Goal: Information Seeking & Learning: Understand process/instructions

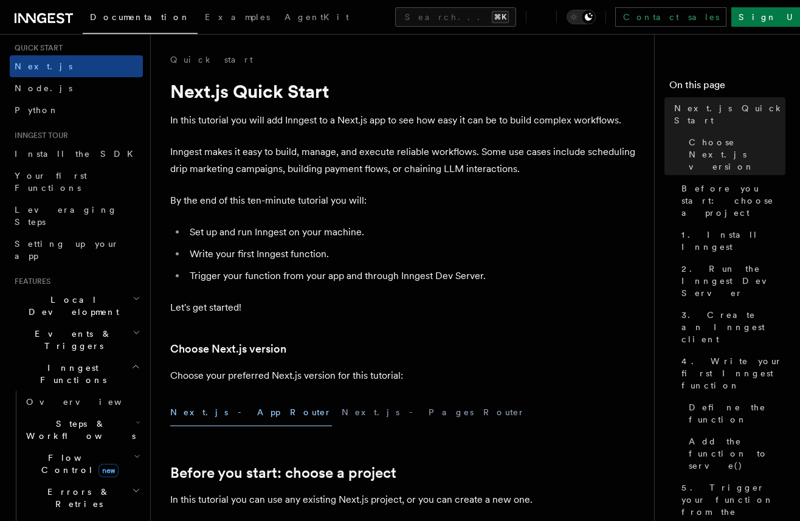
scroll to position [44, 0]
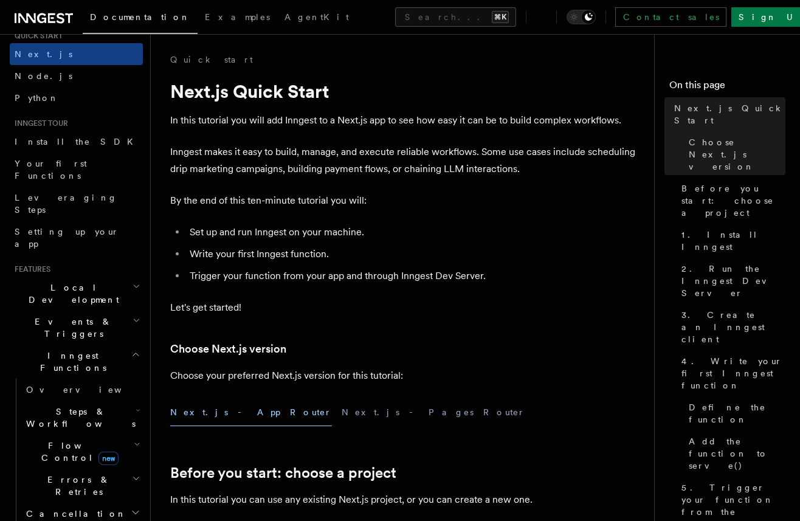
click at [137, 405] on icon "button" at bounding box center [138, 410] width 5 height 10
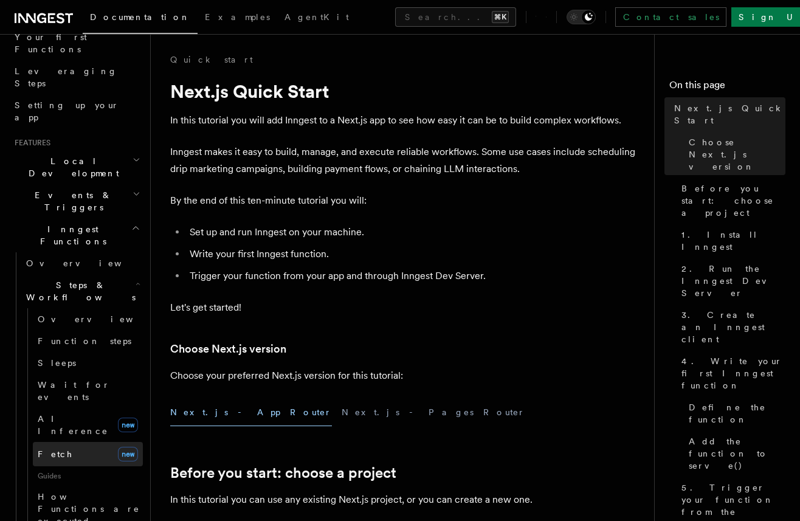
scroll to position [171, 0]
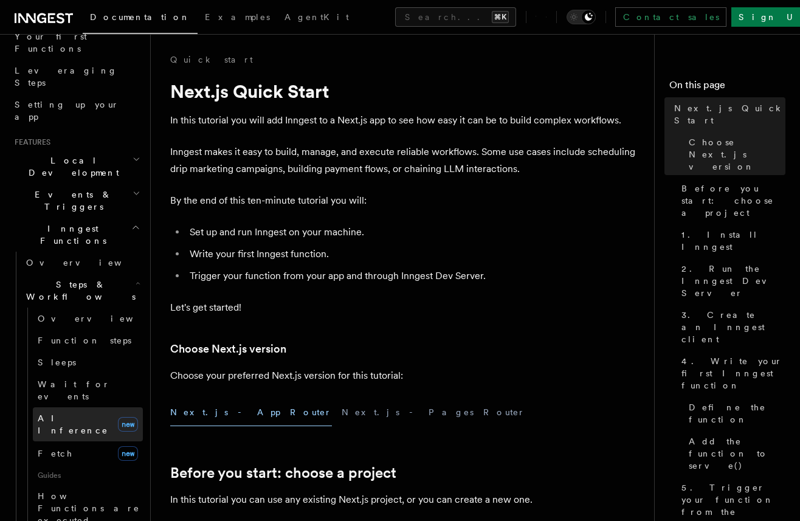
click at [64, 413] on span "AI Inference" at bounding box center [73, 424] width 71 height 22
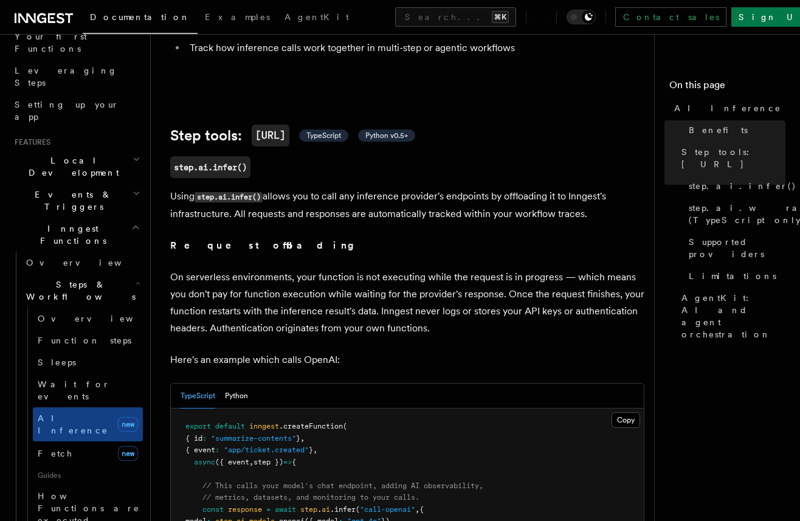
scroll to position [394, 0]
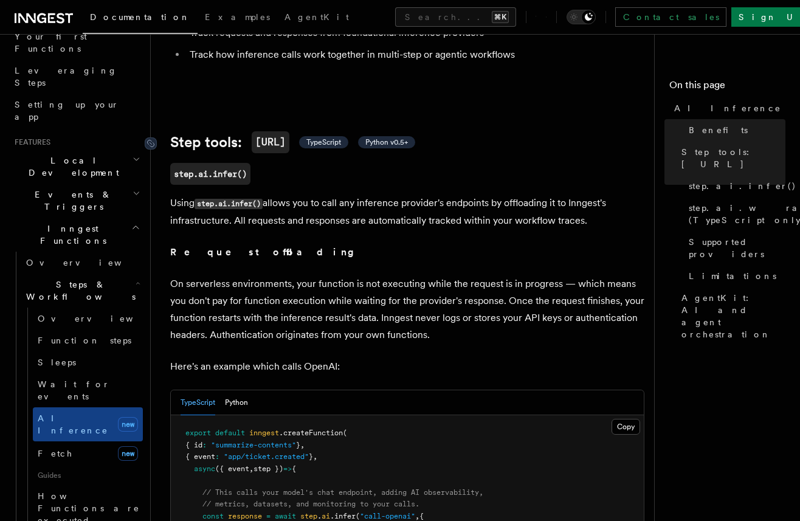
click at [334, 142] on span "TypeScript" at bounding box center [323, 142] width 35 height 10
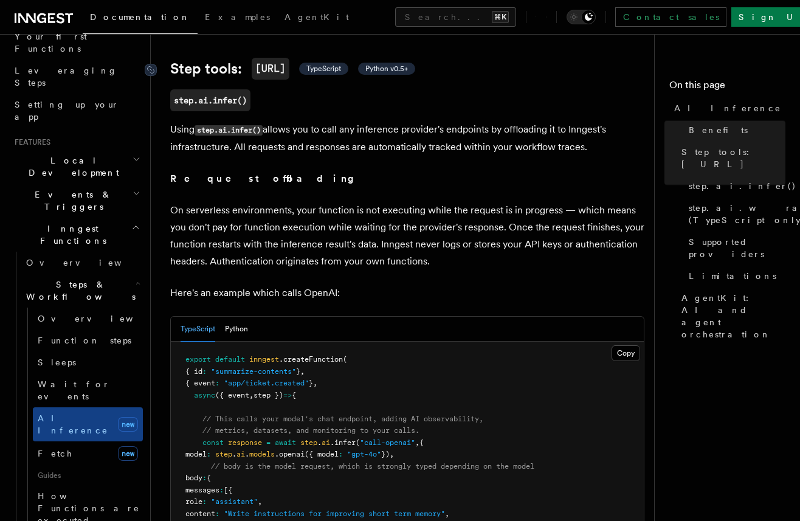
scroll to position [468, 0]
click at [335, 67] on span "TypeScript" at bounding box center [323, 68] width 35 height 10
click at [272, 69] on code "[URL]" at bounding box center [271, 68] width 38 height 22
click at [337, 69] on span "TypeScript" at bounding box center [323, 68] width 35 height 10
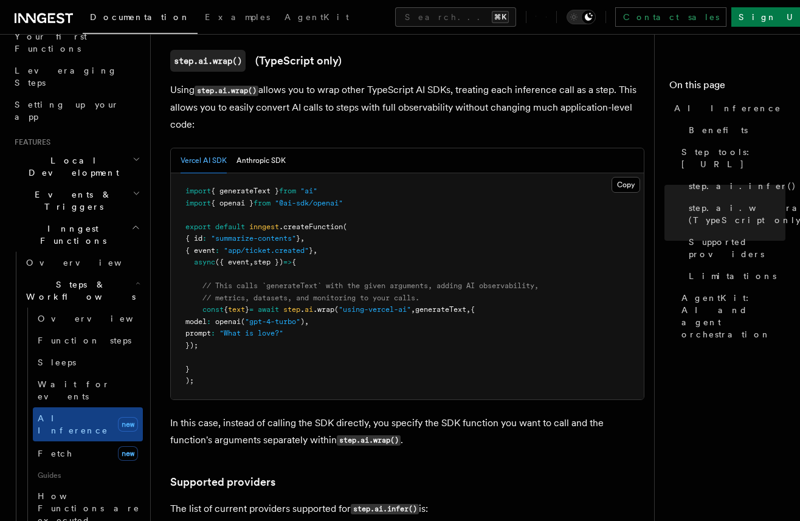
scroll to position [1201, 0]
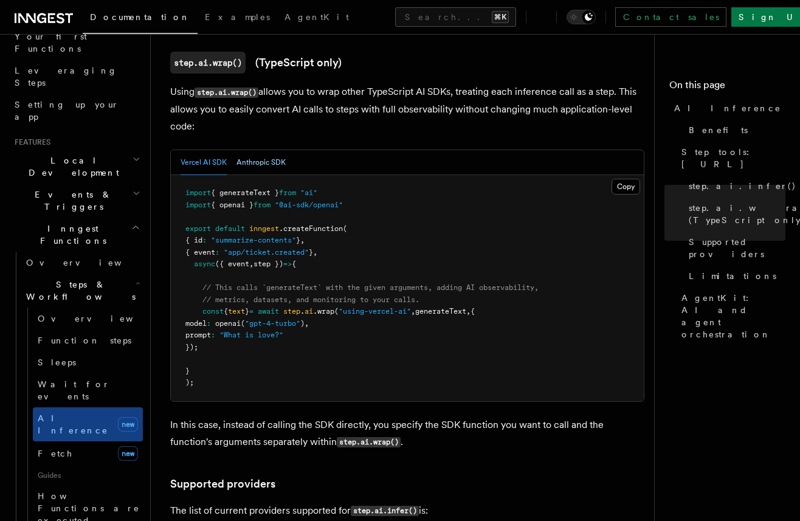
click at [260, 150] on button "Anthropic SDK" at bounding box center [260, 162] width 49 height 25
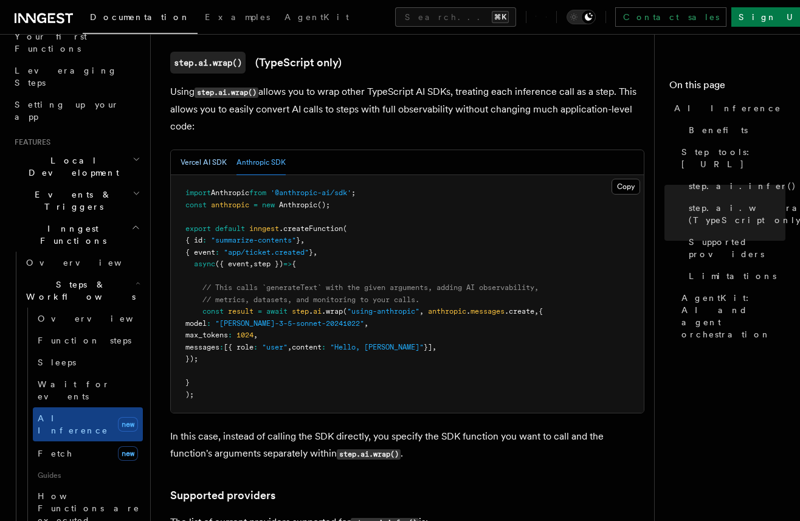
click at [196, 150] on button "Vercel AI SDK" at bounding box center [204, 162] width 46 height 25
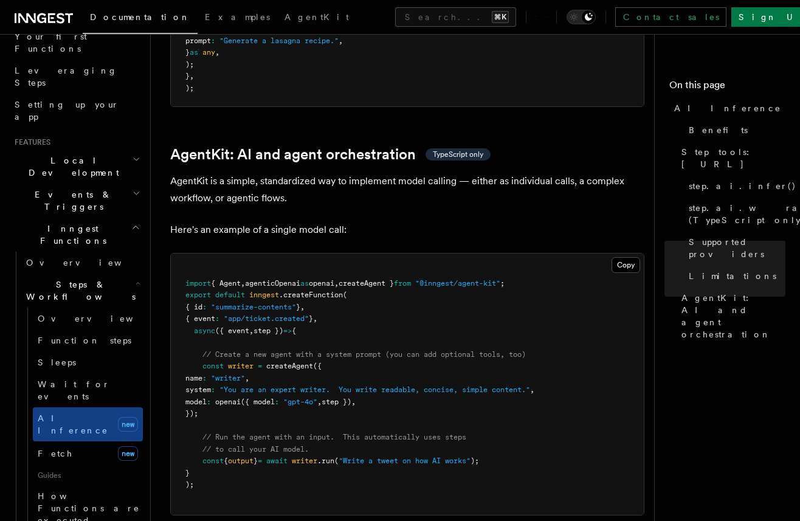
scroll to position [3503, 0]
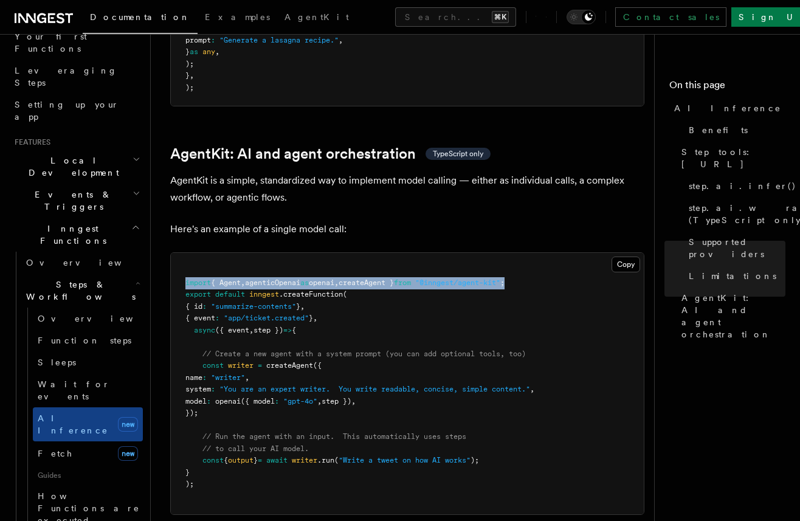
drag, startPoint x: 559, startPoint y: 261, endPoint x: 185, endPoint y: 260, distance: 373.9
click at [185, 260] on pre "import { Agent , agenticOpenai as openai , createAgent } from "@inngest/agent-k…" at bounding box center [407, 383] width 473 height 261
copy span "import { Agent , agenticOpenai as openai , createAgent } from "@inngest/agent-k…"
drag, startPoint x: 205, startPoint y: 350, endPoint x: 236, endPoint y: 396, distance: 56.0
click at [236, 396] on pre "import { Agent , agenticOpenai as openai , createAgent } from "@inngest/agent-k…" at bounding box center [407, 383] width 473 height 261
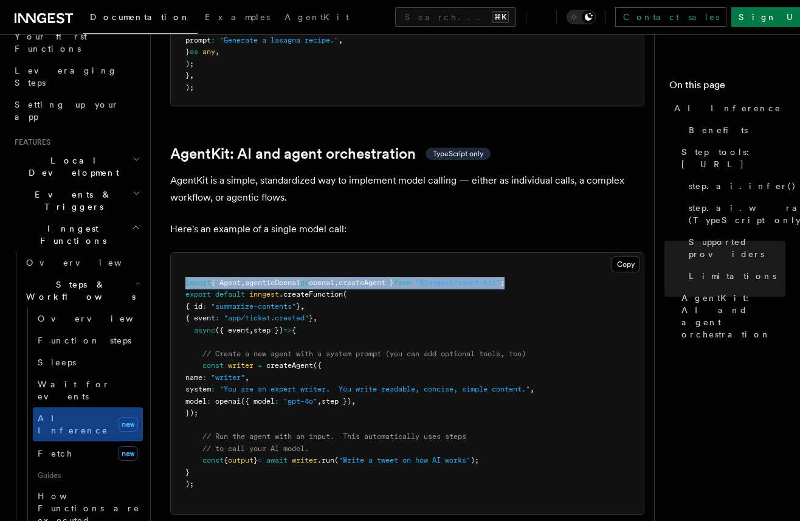
copy code "onst writer = createAgent ({ name : "writer" , system : "You are an expert writ…"
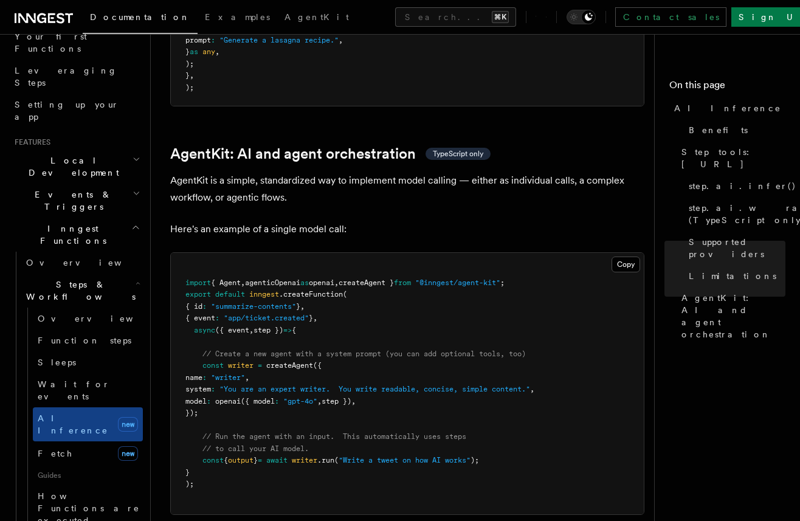
click at [294, 410] on pre "import { Agent , agenticOpenai as openai , createAgent } from "@inngest/agent-k…" at bounding box center [407, 383] width 473 height 261
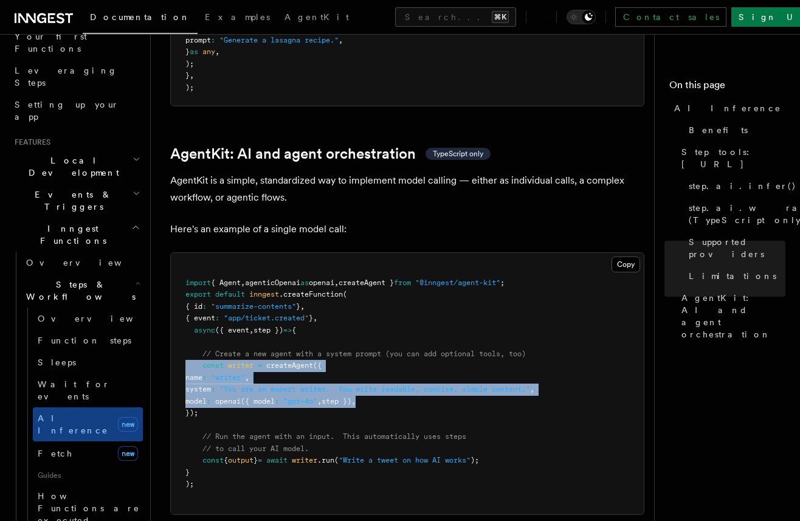
drag, startPoint x: 377, startPoint y: 384, endPoint x: 185, endPoint y: 350, distance: 195.1
click at [185, 350] on pre "import { Agent , agenticOpenai as openai , createAgent } from "@inngest/agent-k…" at bounding box center [407, 383] width 473 height 261
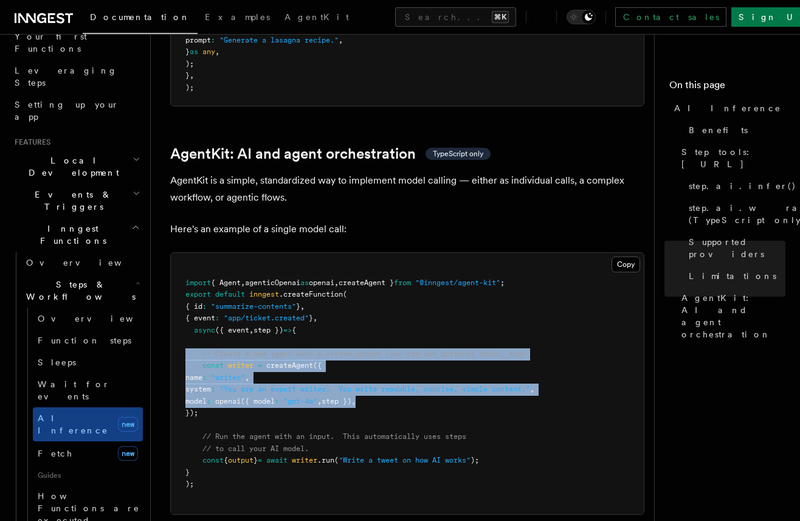
copy code "// Create a new agent with a system prompt (you can add optional tools, too) co…"
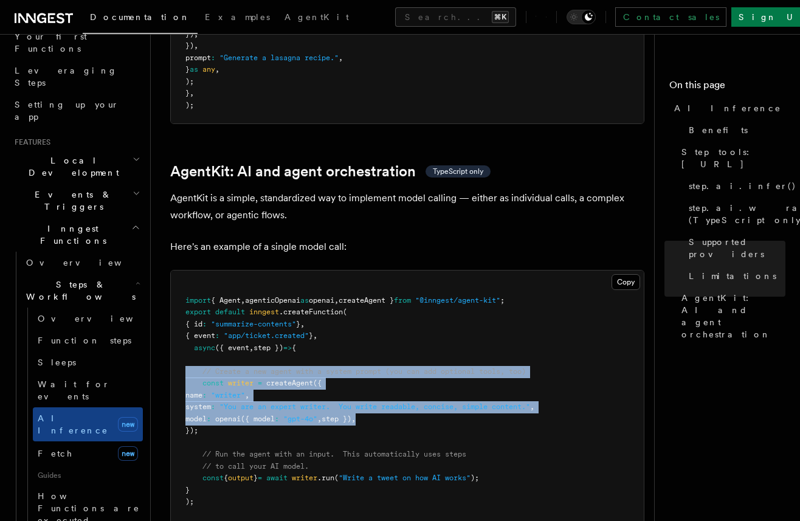
scroll to position [3484, 0]
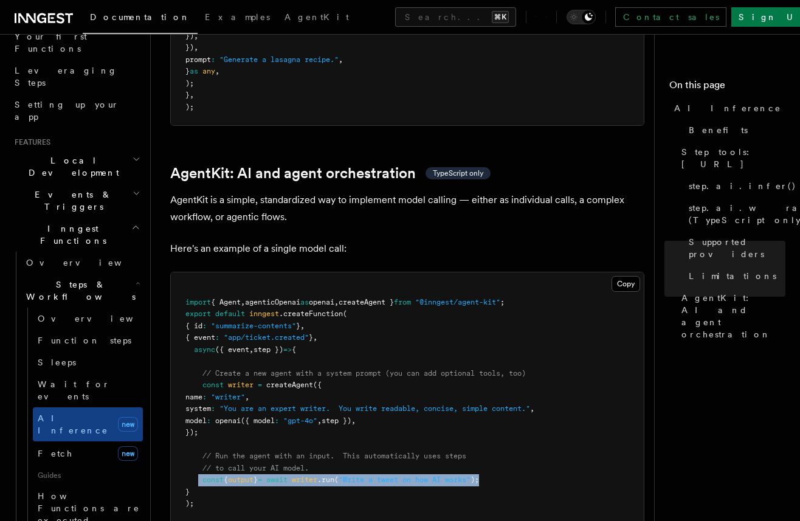
drag, startPoint x: 514, startPoint y: 460, endPoint x: 198, endPoint y: 458, distance: 316.1
click at [198, 458] on pre "import { Agent , agenticOpenai as openai , createAgent } from "@inngest/agent-k…" at bounding box center [407, 402] width 473 height 261
copy span "const { output } = await writer .run ( "Write a tweet on how AI works" );"
